Goal: Task Accomplishment & Management: Manage account settings

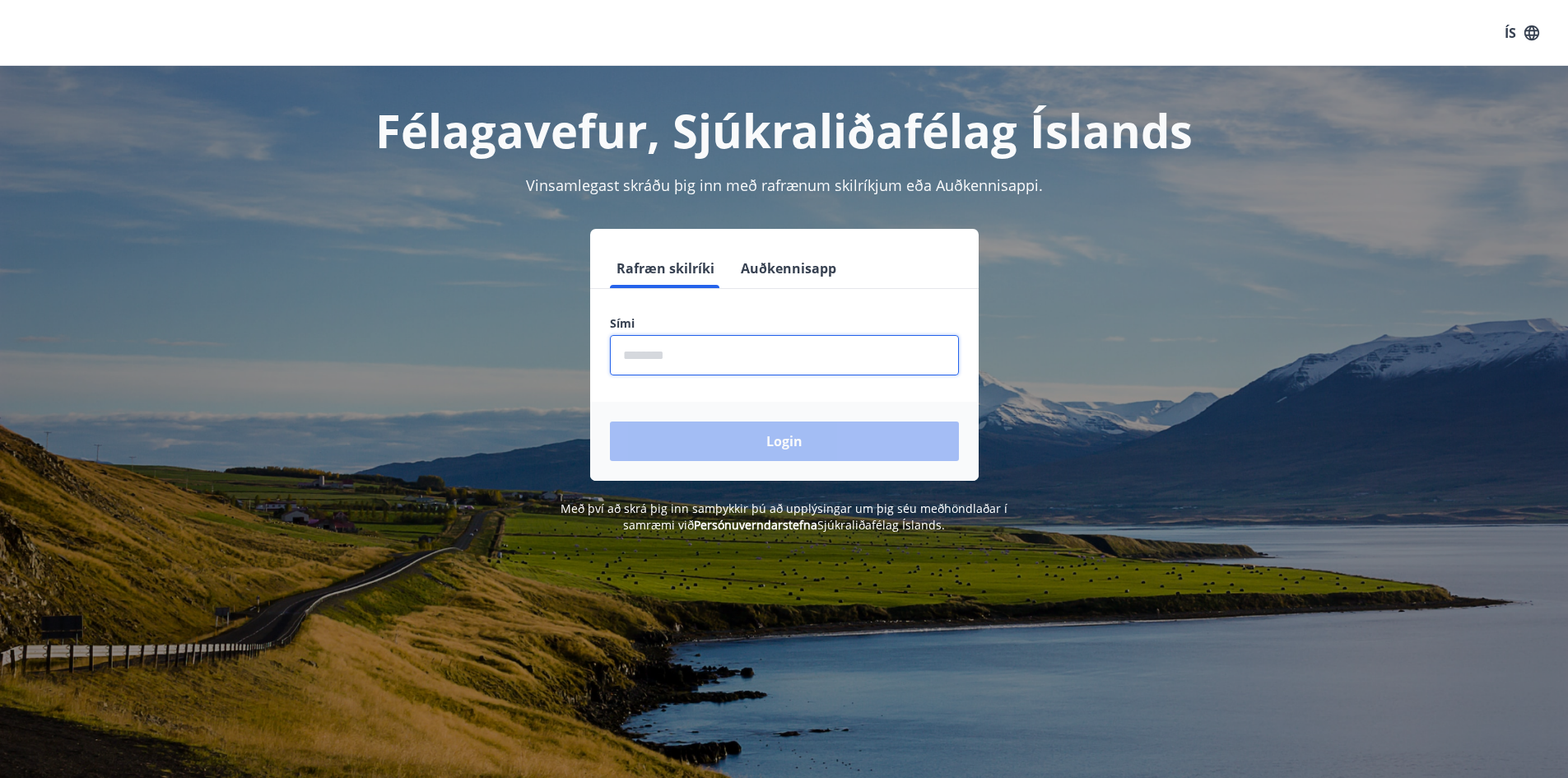
click at [651, 344] on input "phone" at bounding box center [784, 354] width 349 height 40
type input "********"
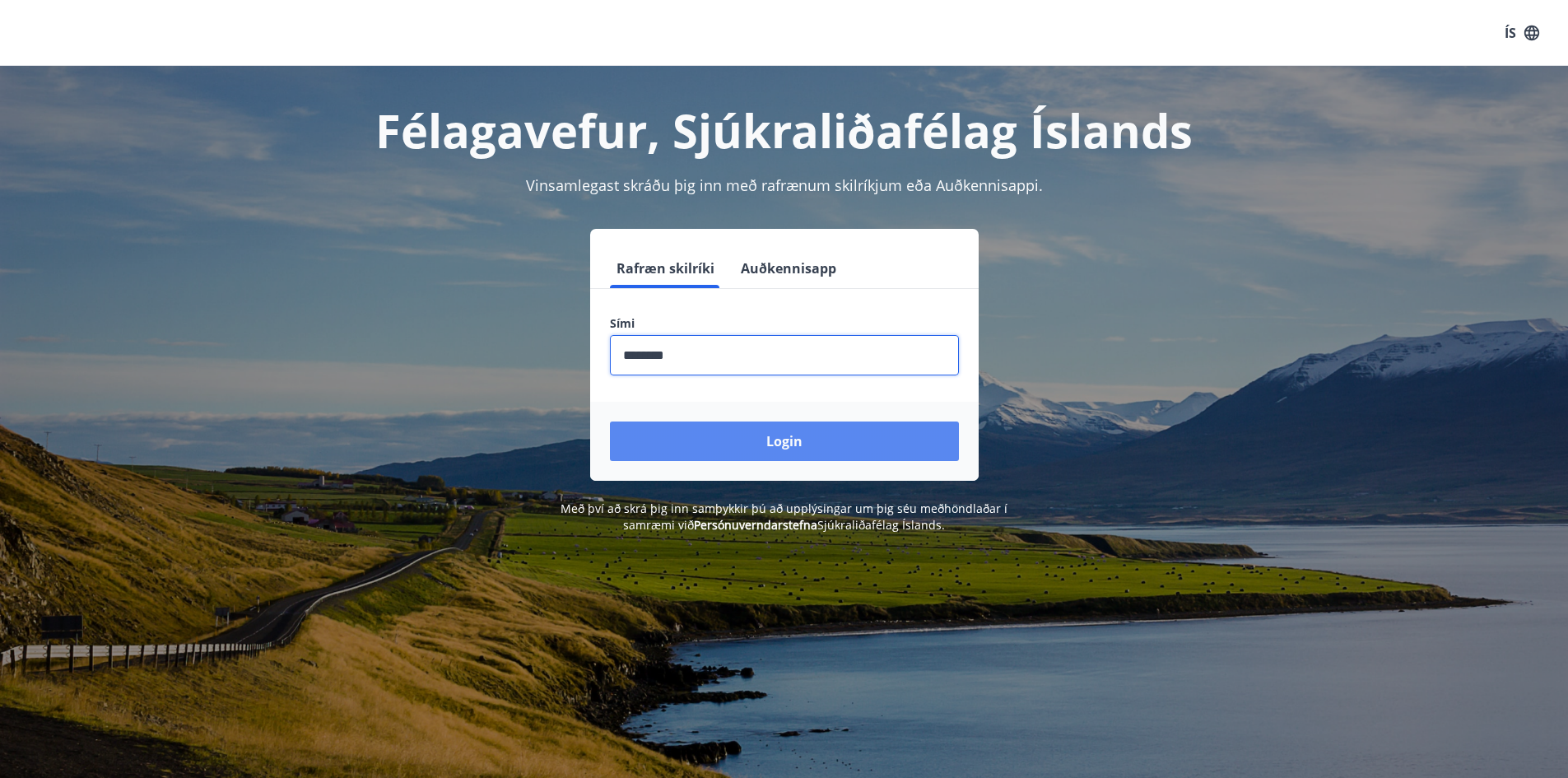
click at [734, 441] on button "Login" at bounding box center [784, 441] width 349 height 39
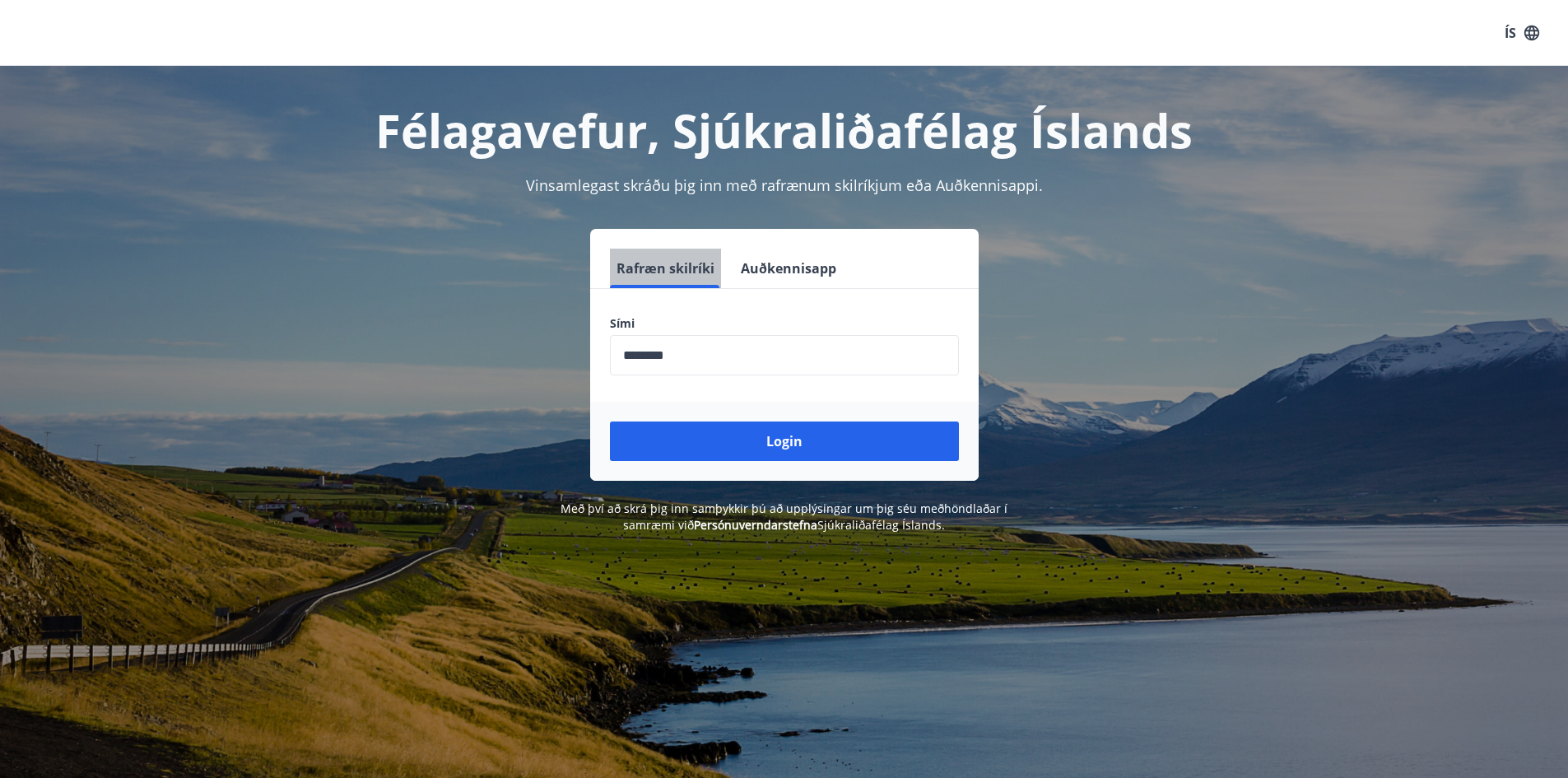
click at [675, 269] on button "Rafræn skilríki" at bounding box center [666, 269] width 112 height 39
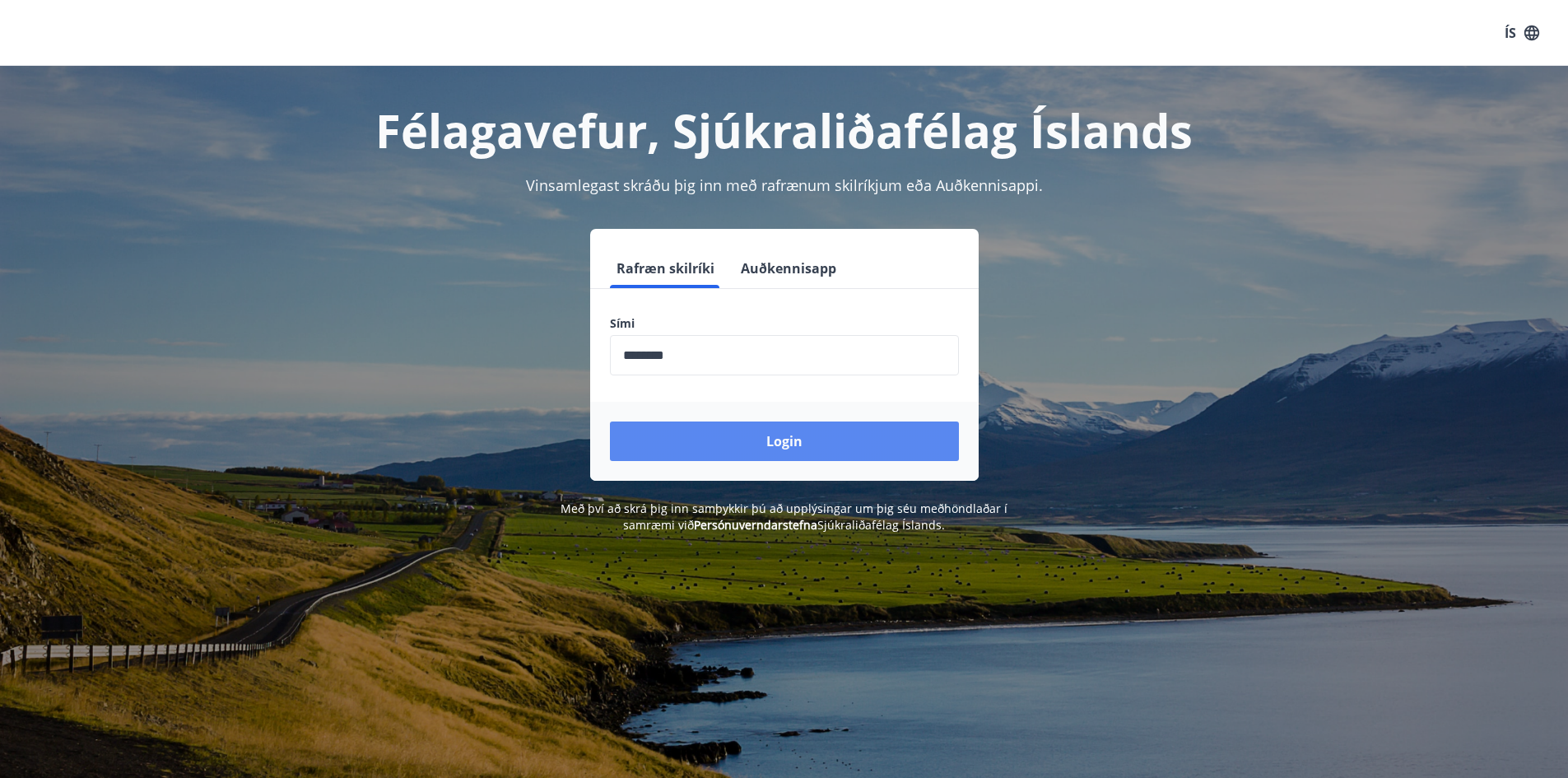
click at [753, 433] on button "Login" at bounding box center [784, 441] width 349 height 39
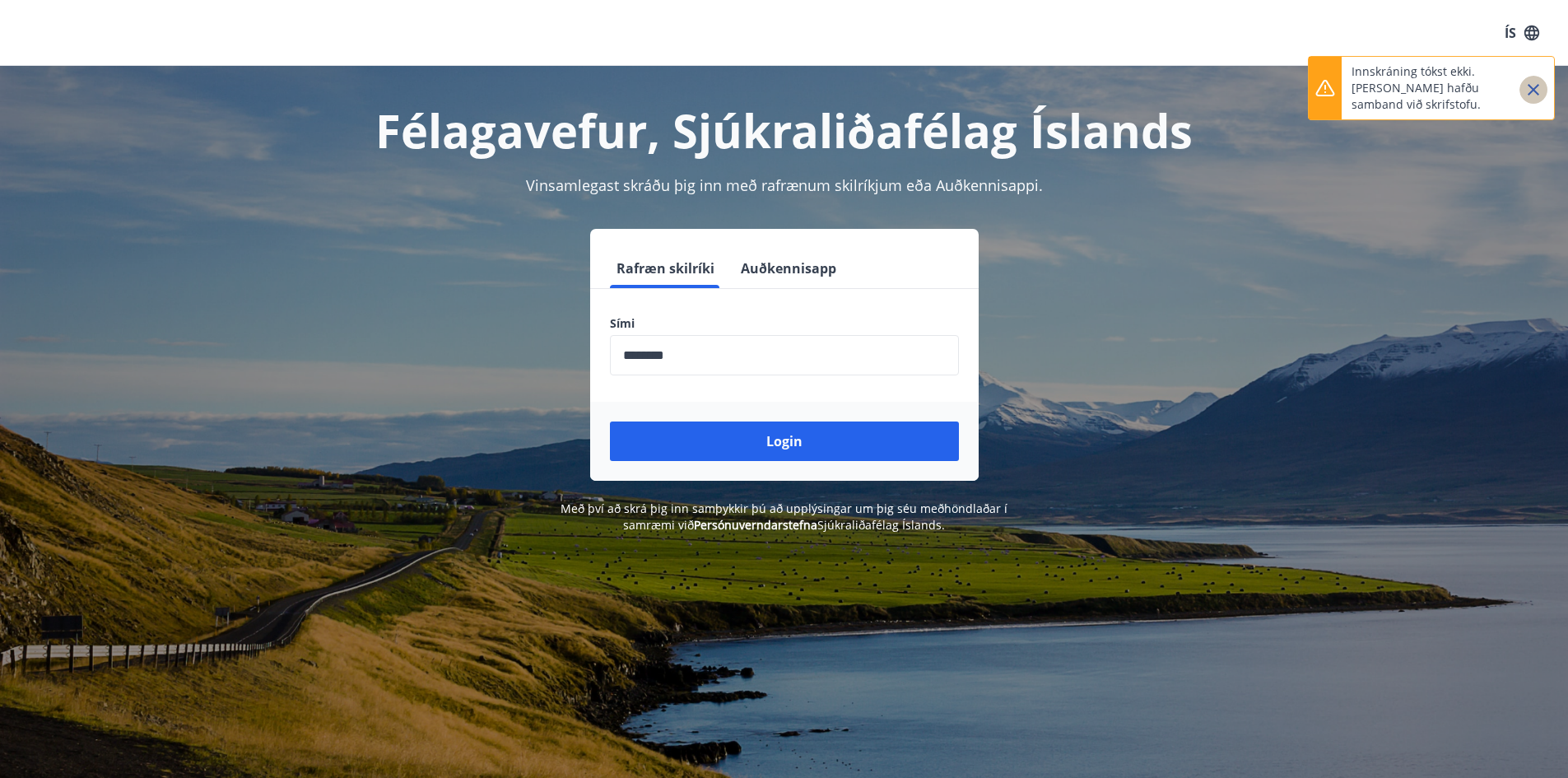
click at [1536, 84] on icon "Close" at bounding box center [1534, 89] width 20 height 20
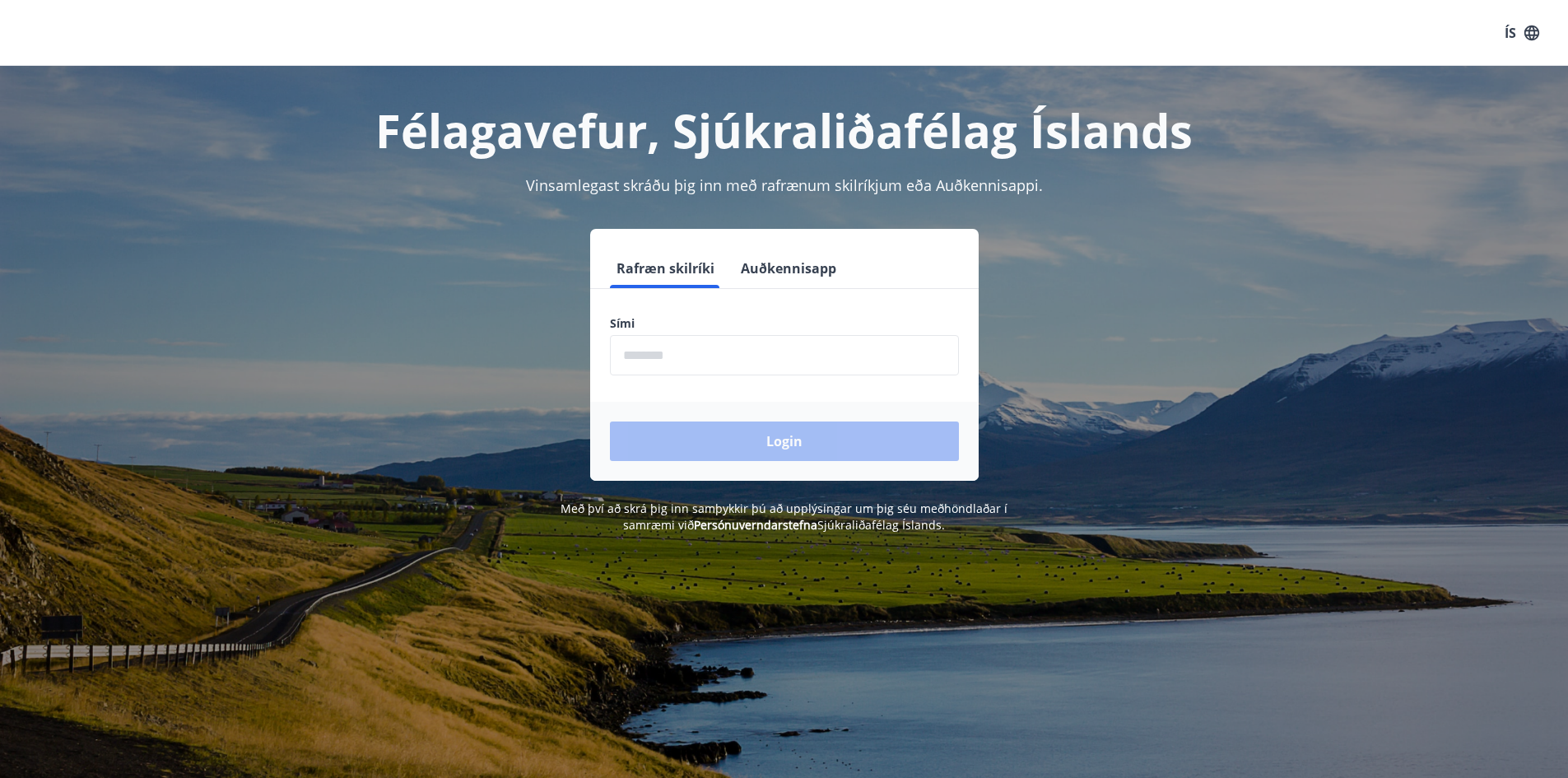
click at [784, 269] on button "Auðkennisapp" at bounding box center [789, 269] width 109 height 39
